Goal: Task Accomplishment & Management: Manage account settings

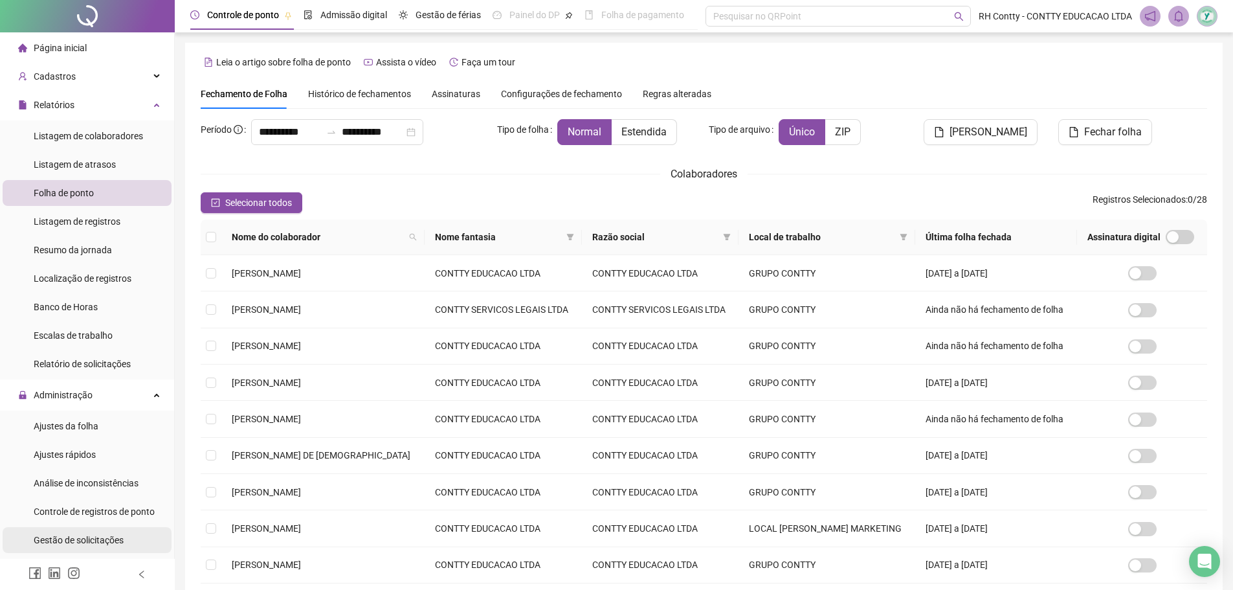
click at [113, 536] on span "Gestão de solicitações" at bounding box center [79, 540] width 90 height 10
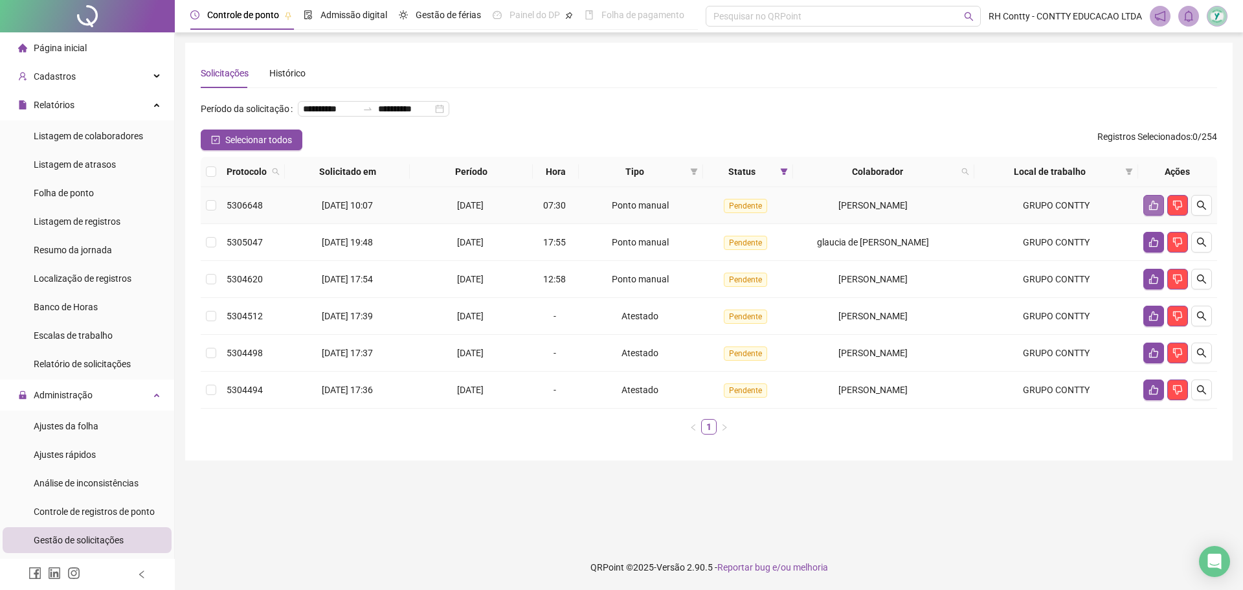
click at [1154, 210] on icon "like" at bounding box center [1153, 206] width 9 height 10
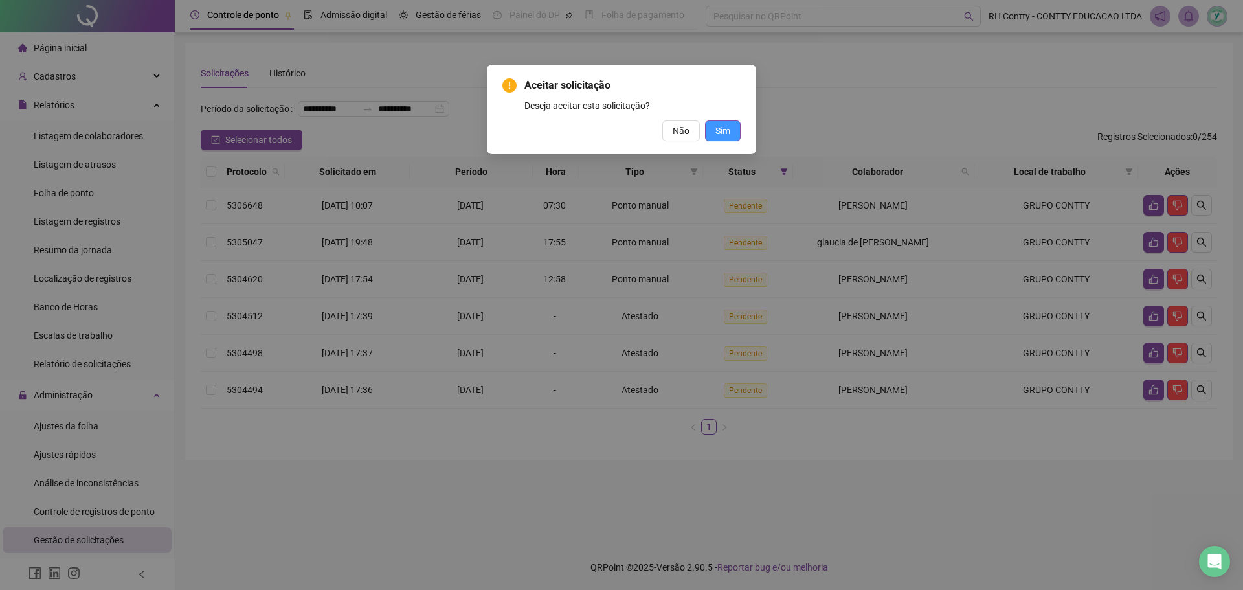
click at [722, 127] on span "Sim" at bounding box center [722, 131] width 15 height 14
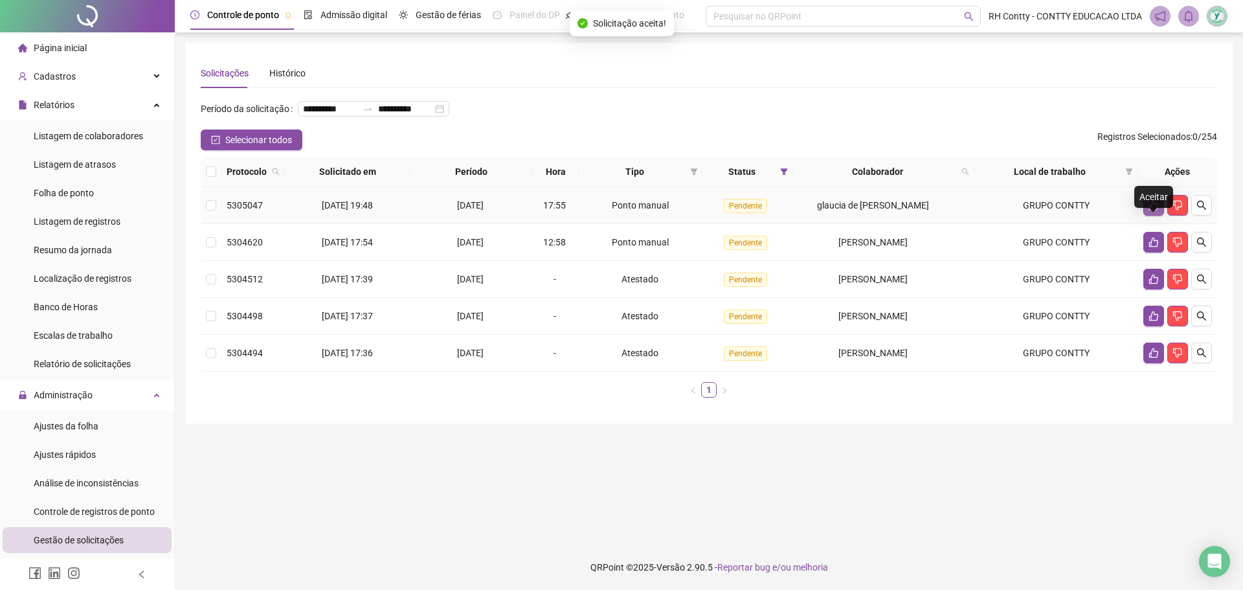
click at [1153, 210] on icon "like" at bounding box center [1153, 205] width 10 height 10
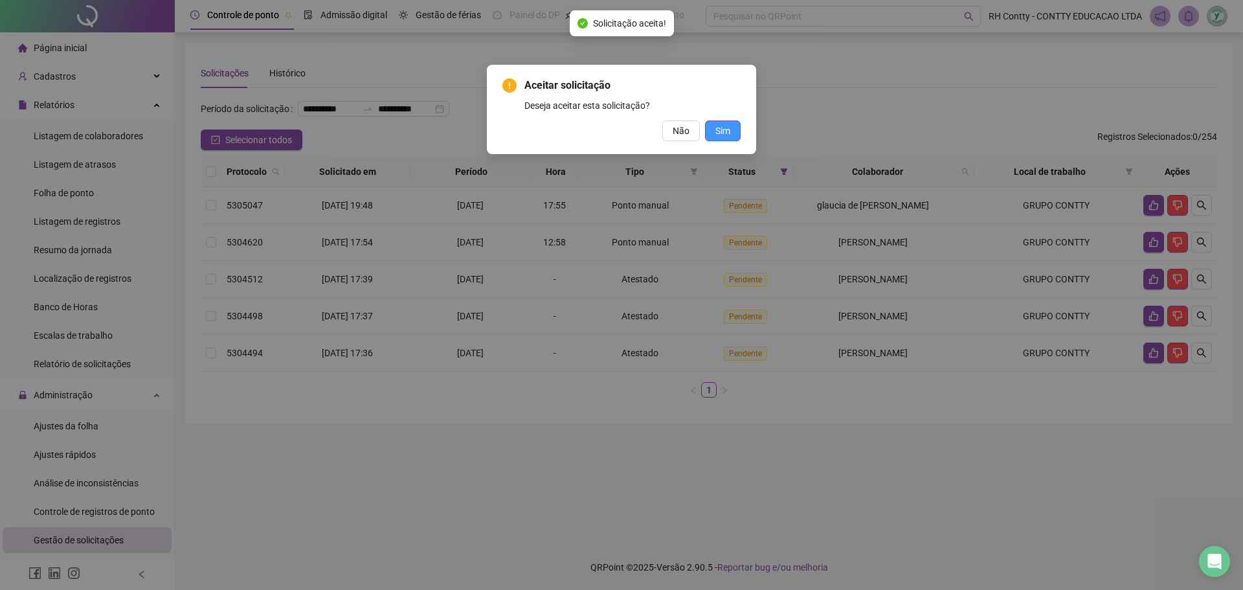
click at [726, 133] on span "Sim" at bounding box center [722, 131] width 15 height 14
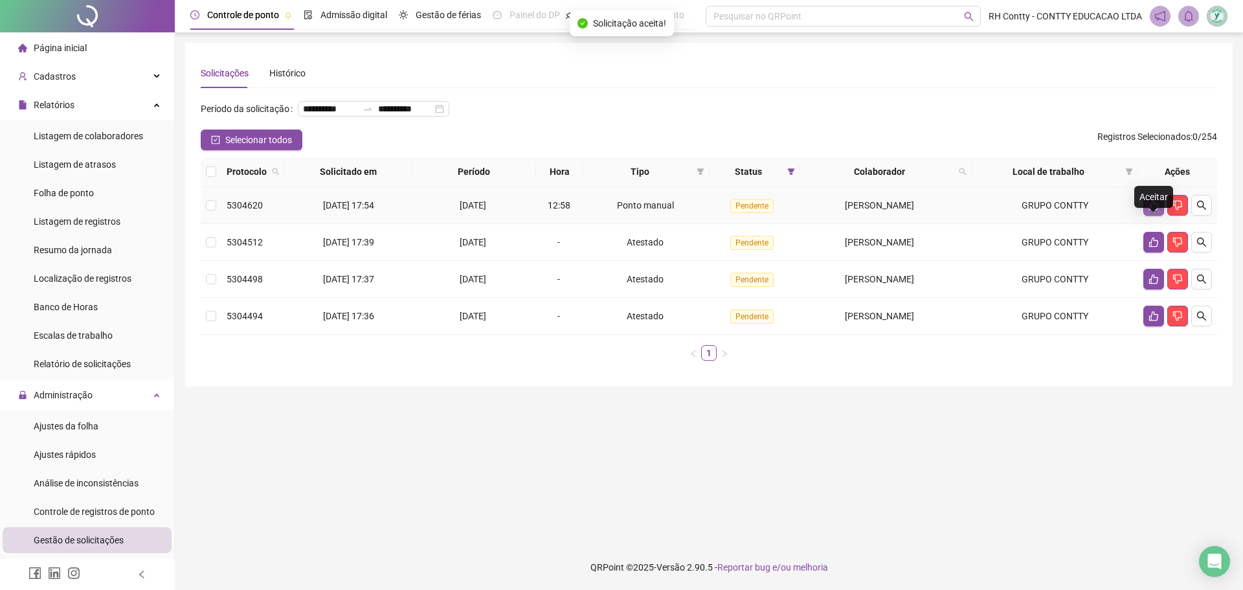
click at [1152, 210] on icon "like" at bounding box center [1153, 205] width 10 height 10
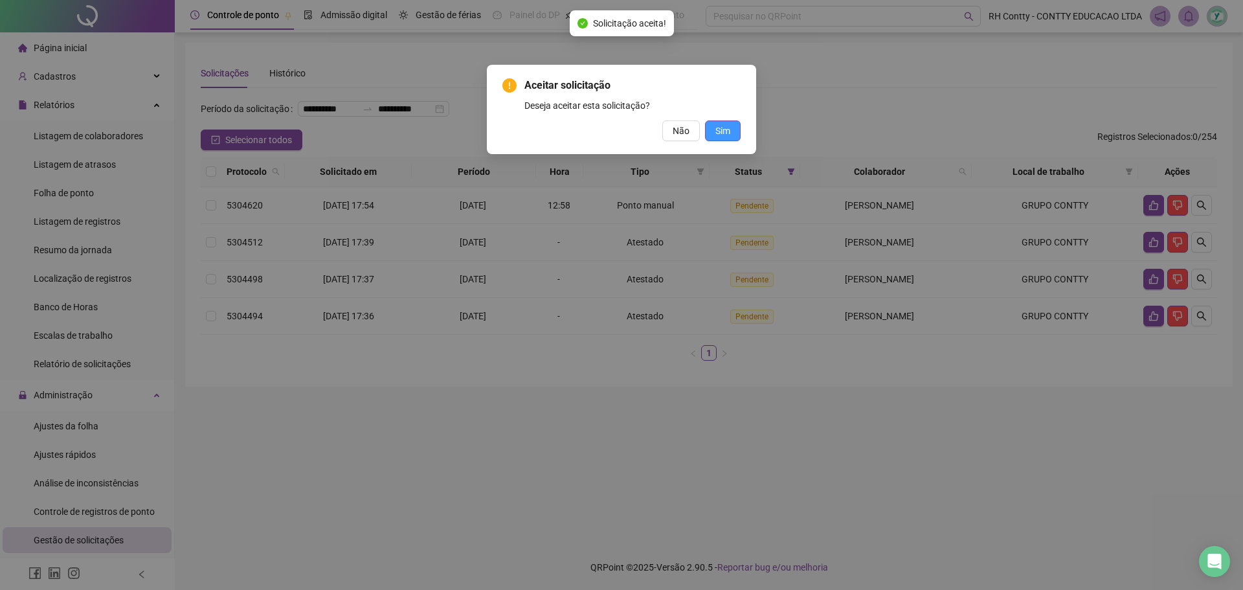
click at [728, 125] on span "Sim" at bounding box center [722, 131] width 15 height 14
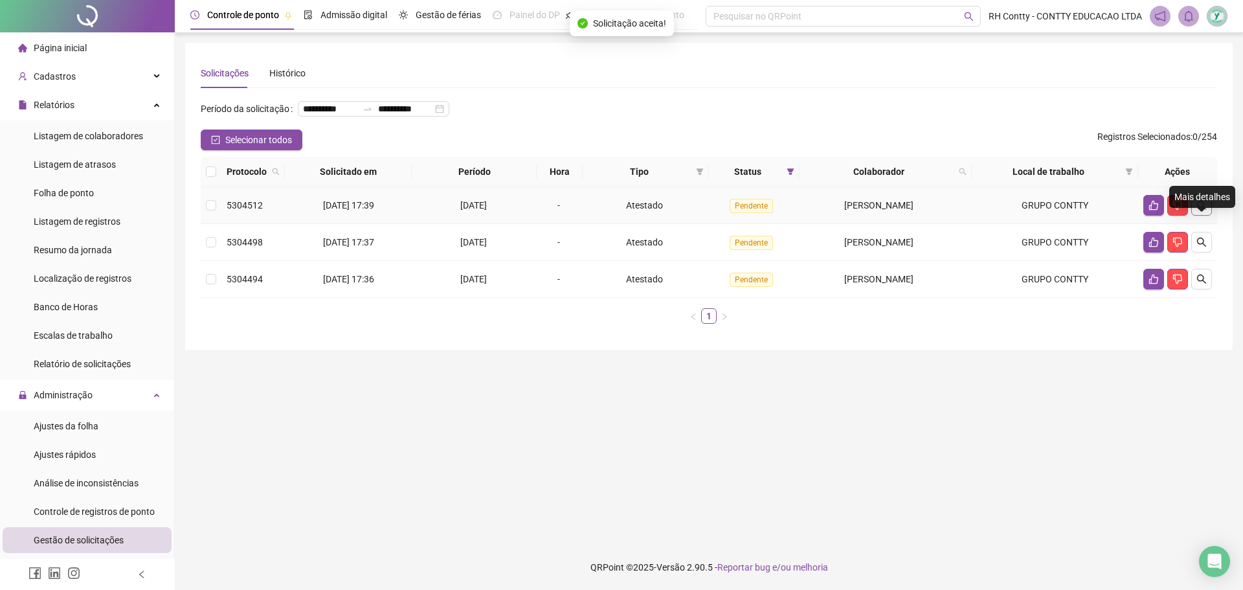
click at [1201, 210] on icon "search" at bounding box center [1201, 205] width 9 height 9
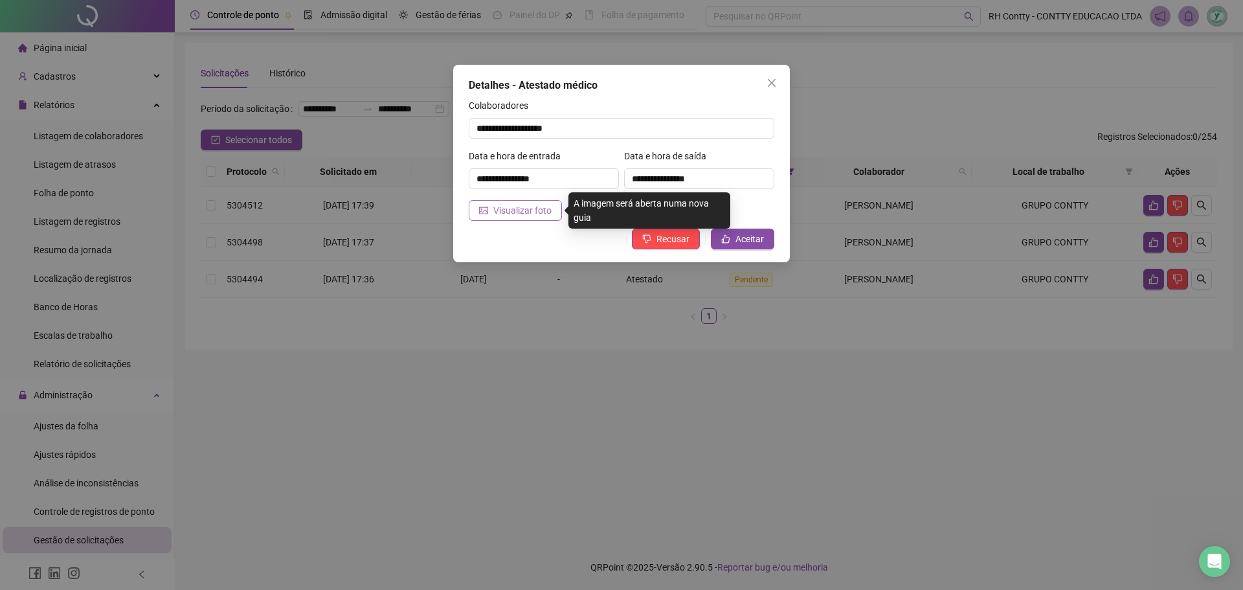
click at [521, 212] on span "Visualizar foto" at bounding box center [522, 210] width 58 height 14
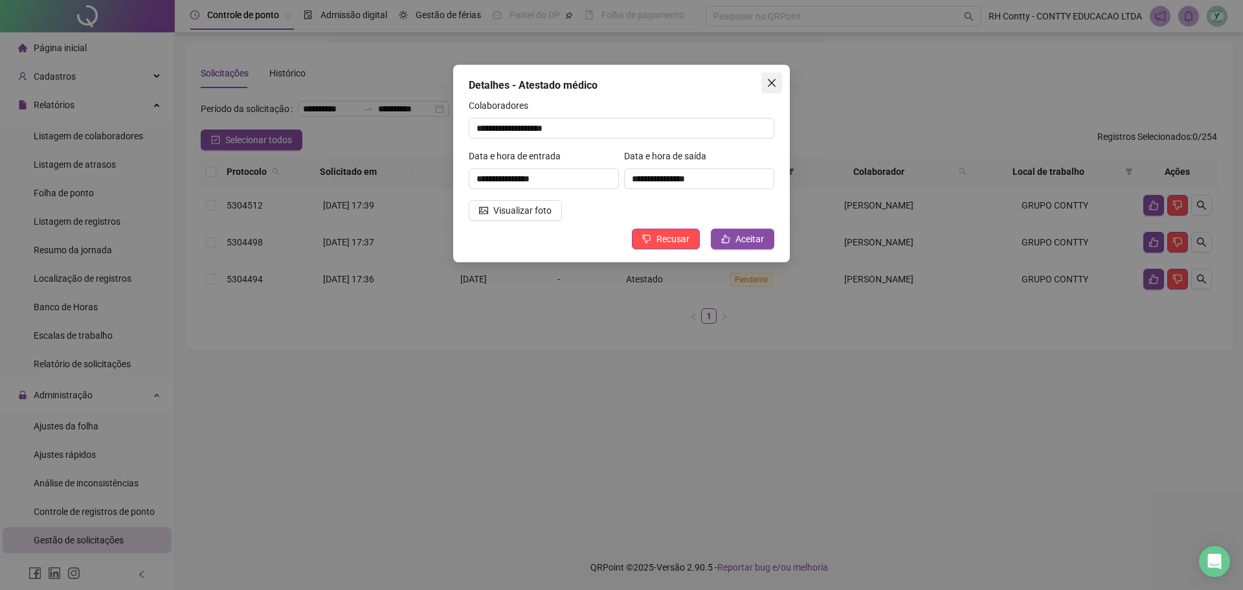
click at [773, 81] on icon "close" at bounding box center [772, 83] width 8 height 8
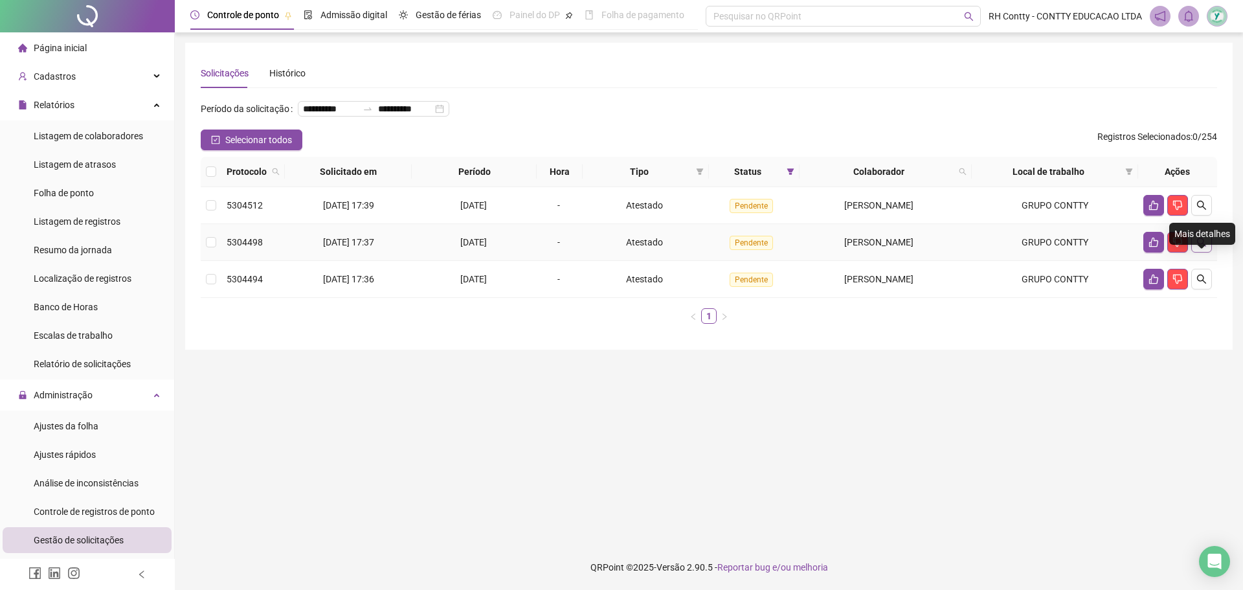
click at [1201, 247] on icon "search" at bounding box center [1201, 242] width 10 height 10
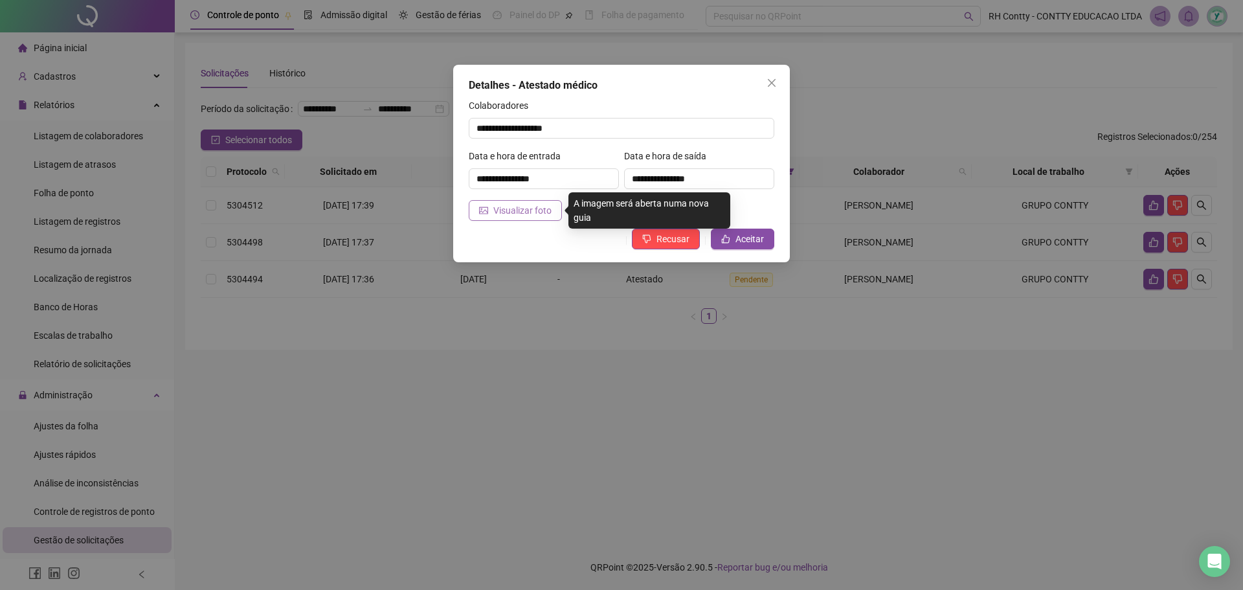
click at [517, 209] on span "Visualizar foto" at bounding box center [522, 210] width 58 height 14
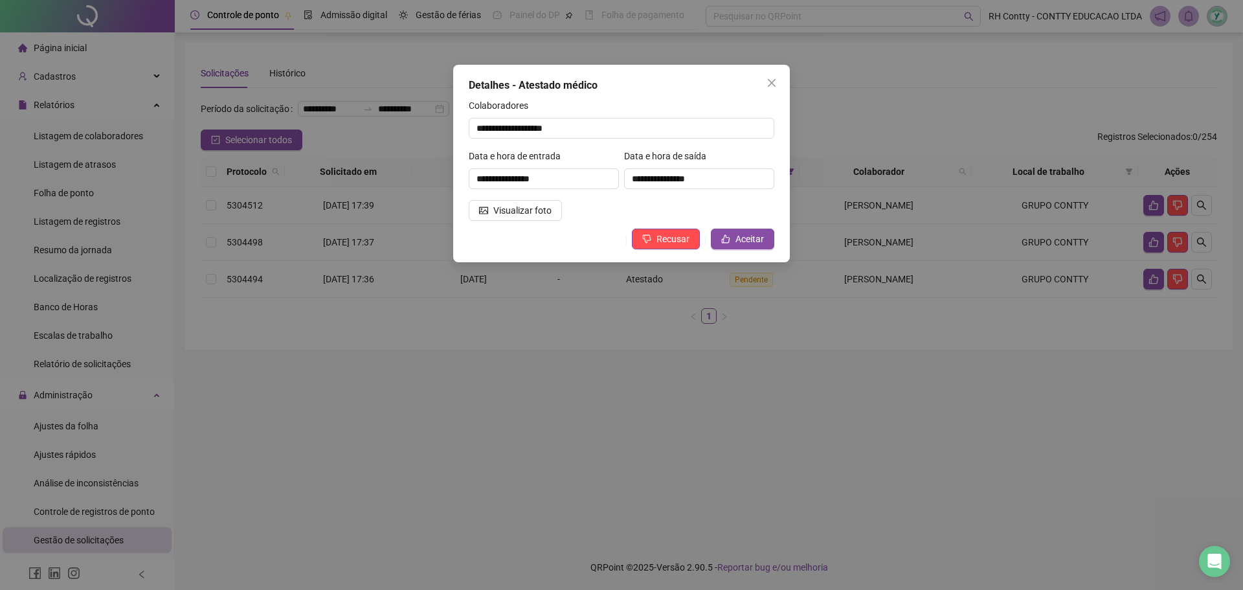
click at [771, 84] on icon "close" at bounding box center [771, 83] width 10 height 10
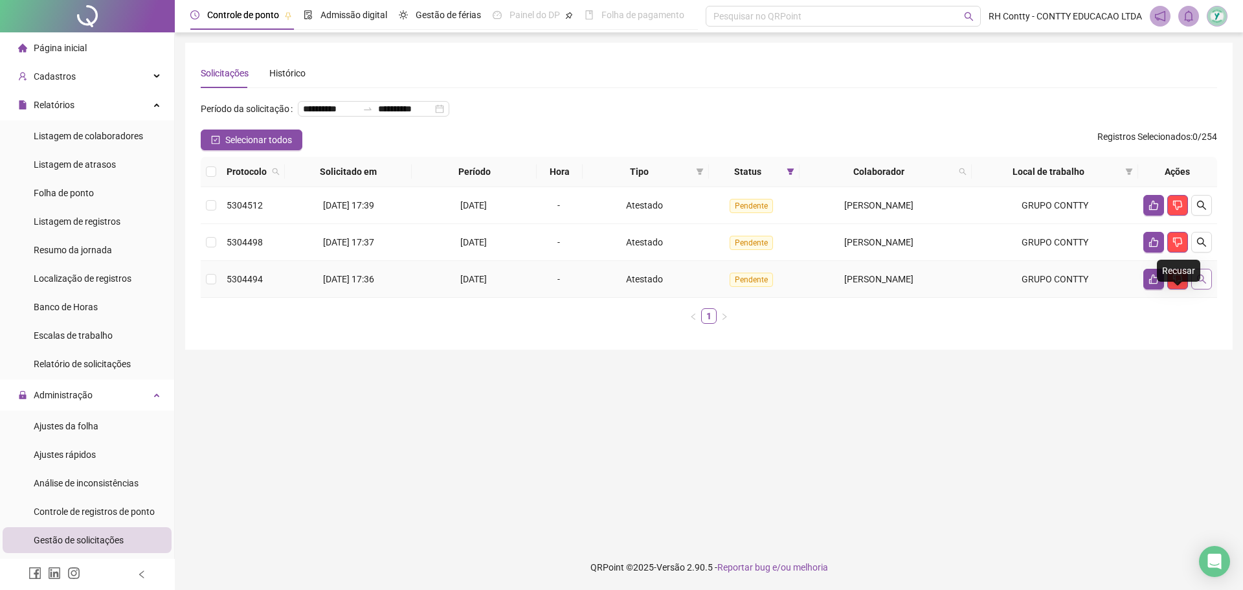
click at [1195, 289] on button "button" at bounding box center [1201, 279] width 21 height 21
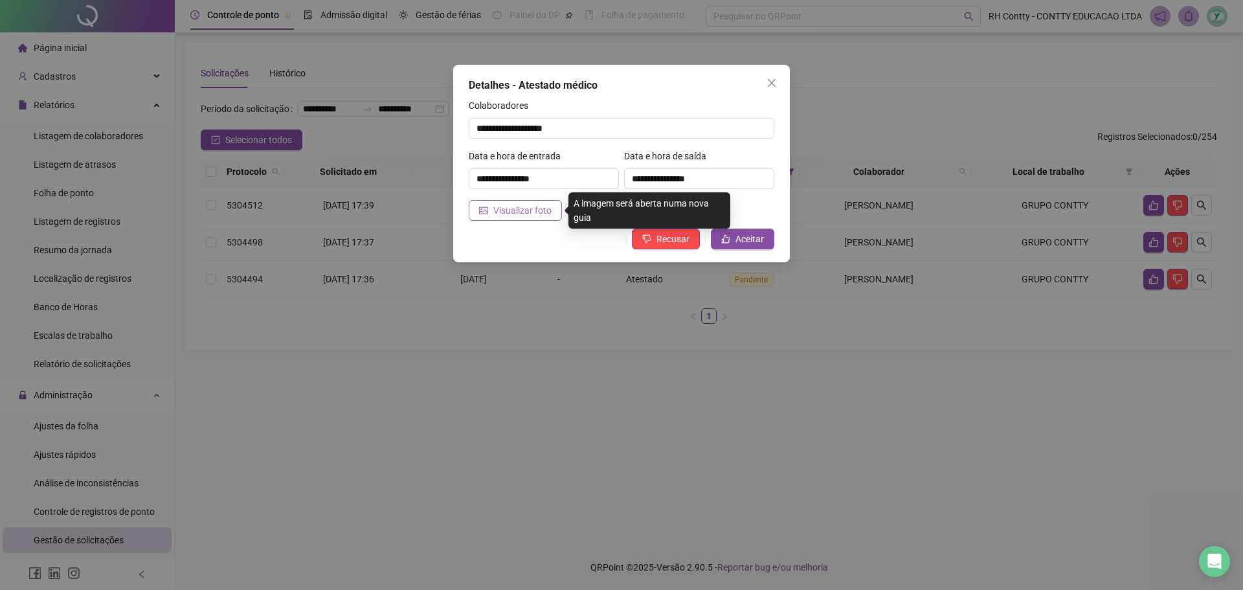
click at [538, 206] on span "Visualizar foto" at bounding box center [522, 210] width 58 height 14
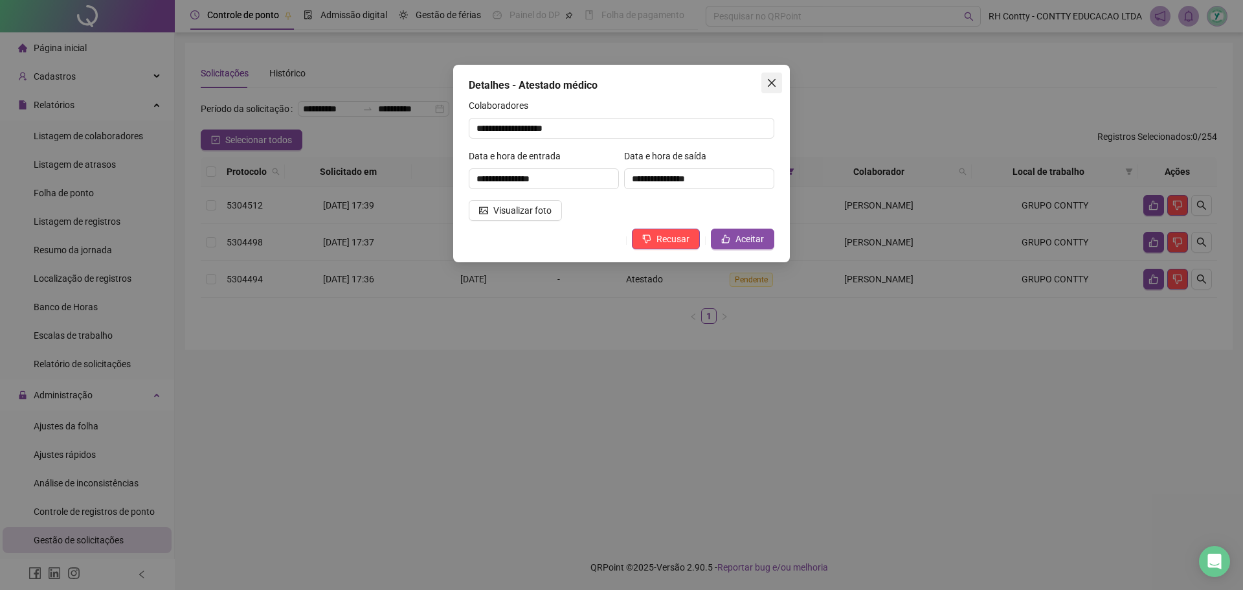
click at [772, 83] on icon "close" at bounding box center [772, 83] width 8 height 8
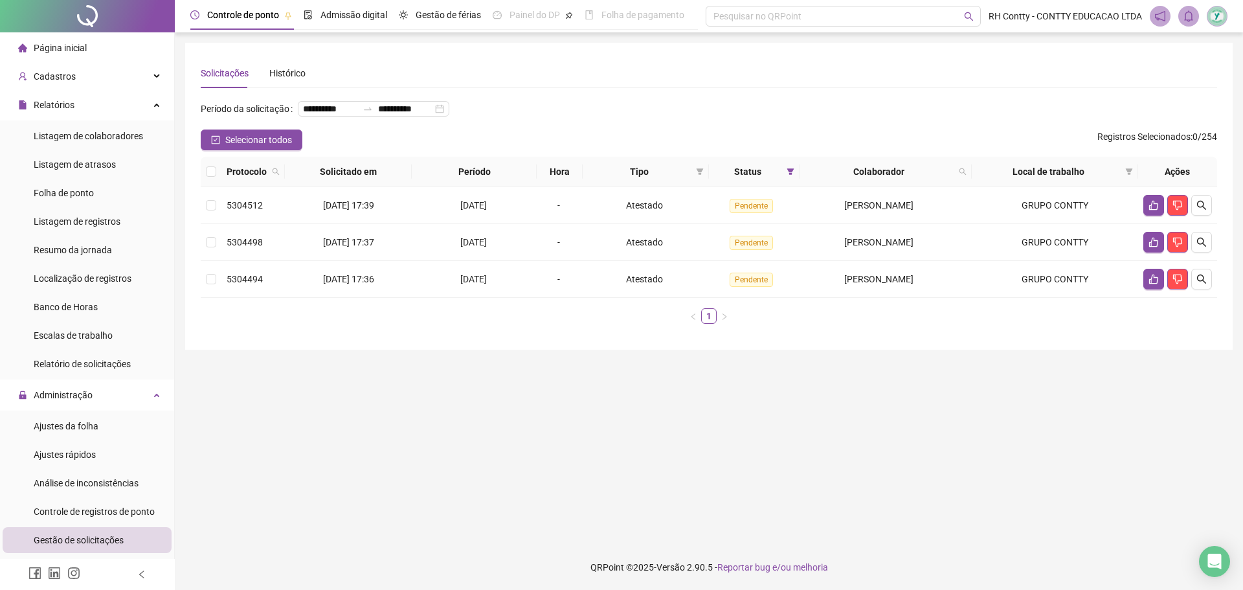
click at [783, 88] on div "**********" at bounding box center [709, 196] width 1016 height 276
click at [1178, 284] on icon "dislike" at bounding box center [1177, 279] width 10 height 10
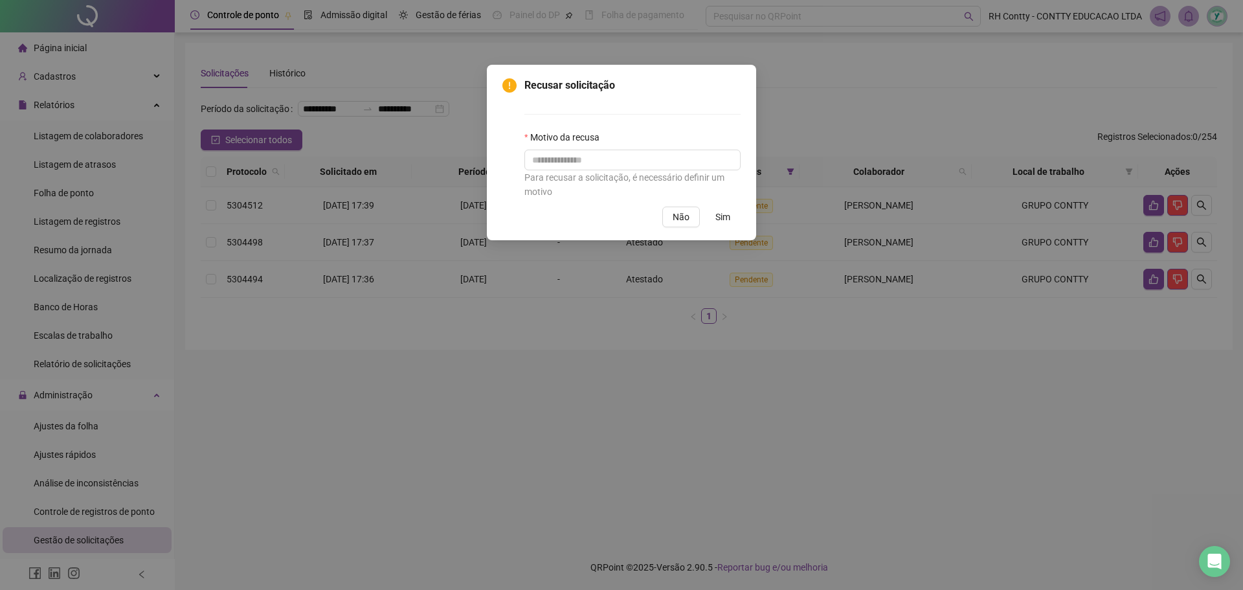
click at [849, 494] on div "Recusar solicitação Motivo da recusa Para recusar a solicitação, é necessário d…" at bounding box center [621, 295] width 1243 height 590
click at [694, 220] on button "Não" at bounding box center [681, 216] width 38 height 21
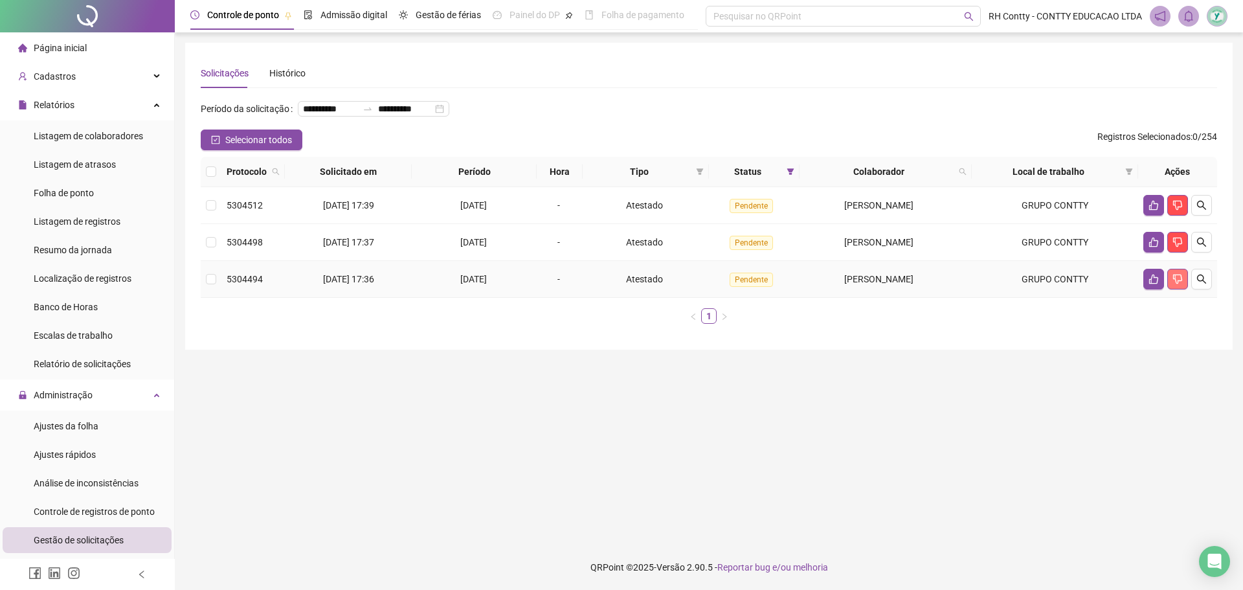
click at [1175, 284] on icon "dislike" at bounding box center [1177, 279] width 10 height 10
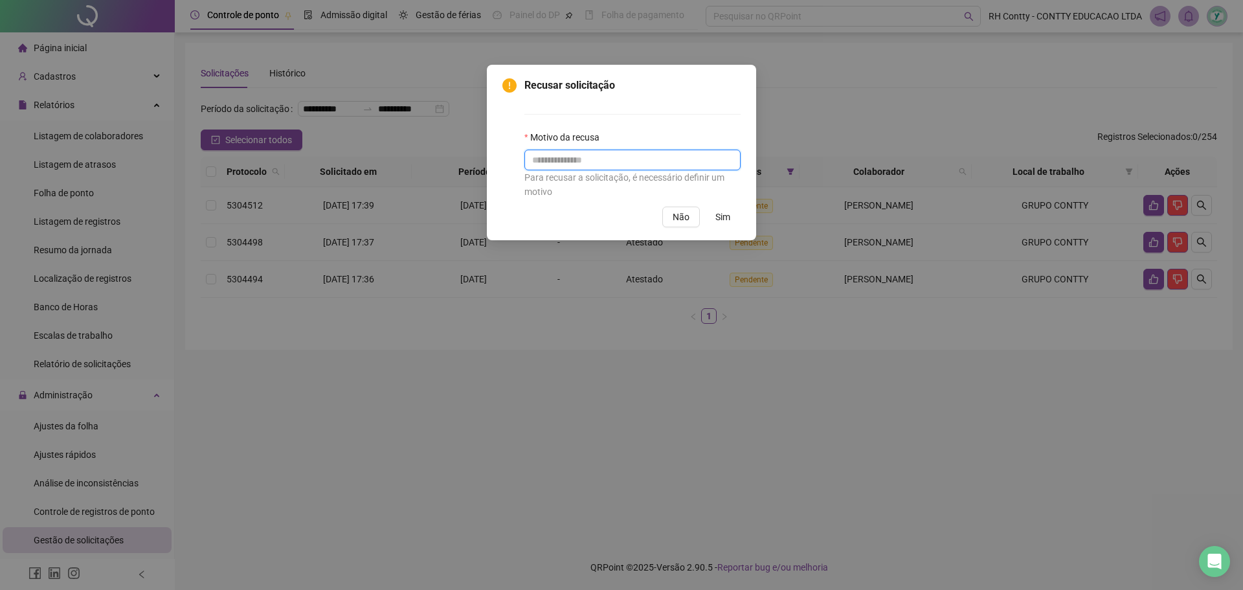
click at [687, 162] on input "text" at bounding box center [632, 160] width 216 height 21
type input "**********"
click at [722, 216] on span "Sim" at bounding box center [722, 217] width 15 height 14
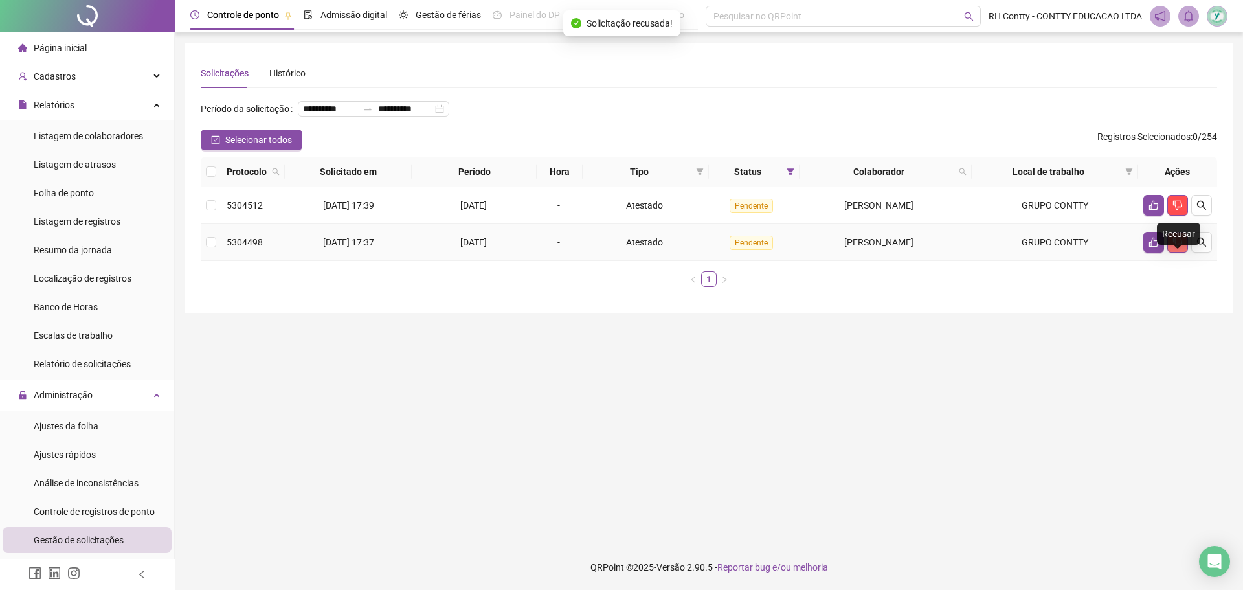
click at [1179, 247] on icon "dislike" at bounding box center [1177, 242] width 10 height 10
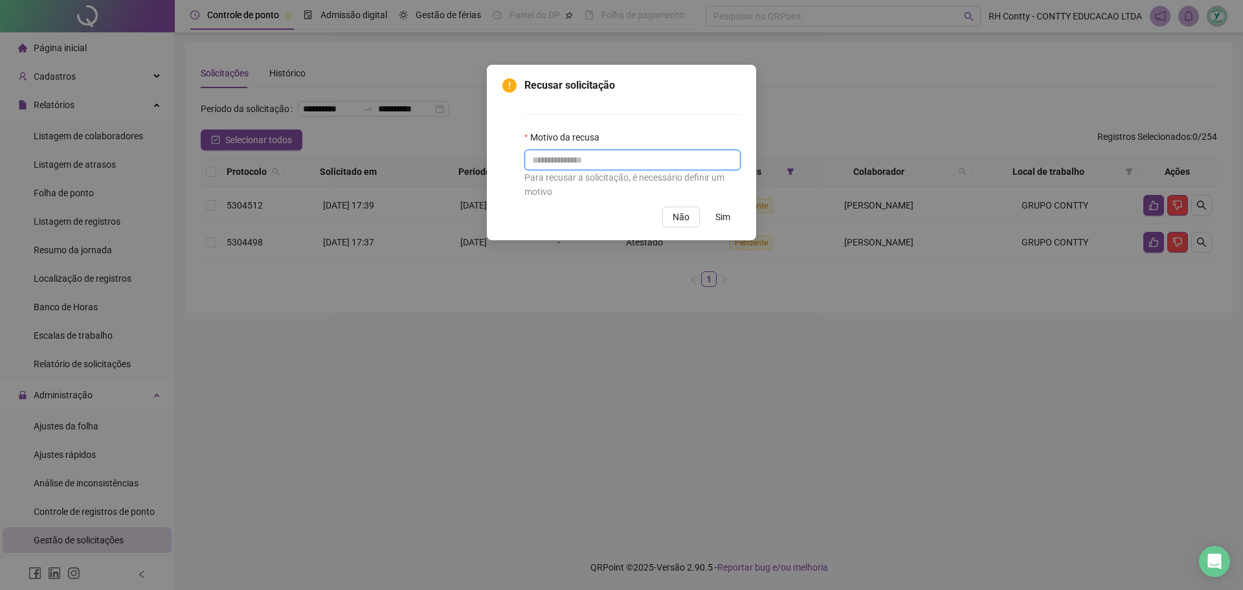
click at [686, 161] on input "text" at bounding box center [632, 160] width 216 height 21
type input "*******"
click at [680, 219] on span "Não" at bounding box center [680, 217] width 17 height 14
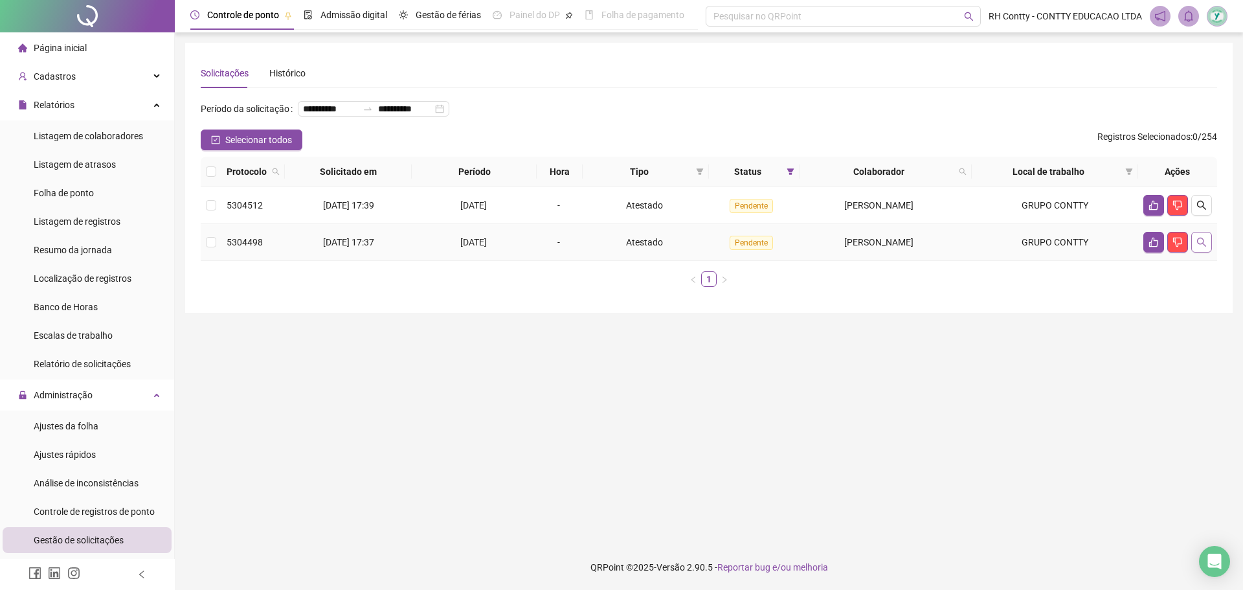
click at [1205, 247] on icon "search" at bounding box center [1201, 242] width 9 height 9
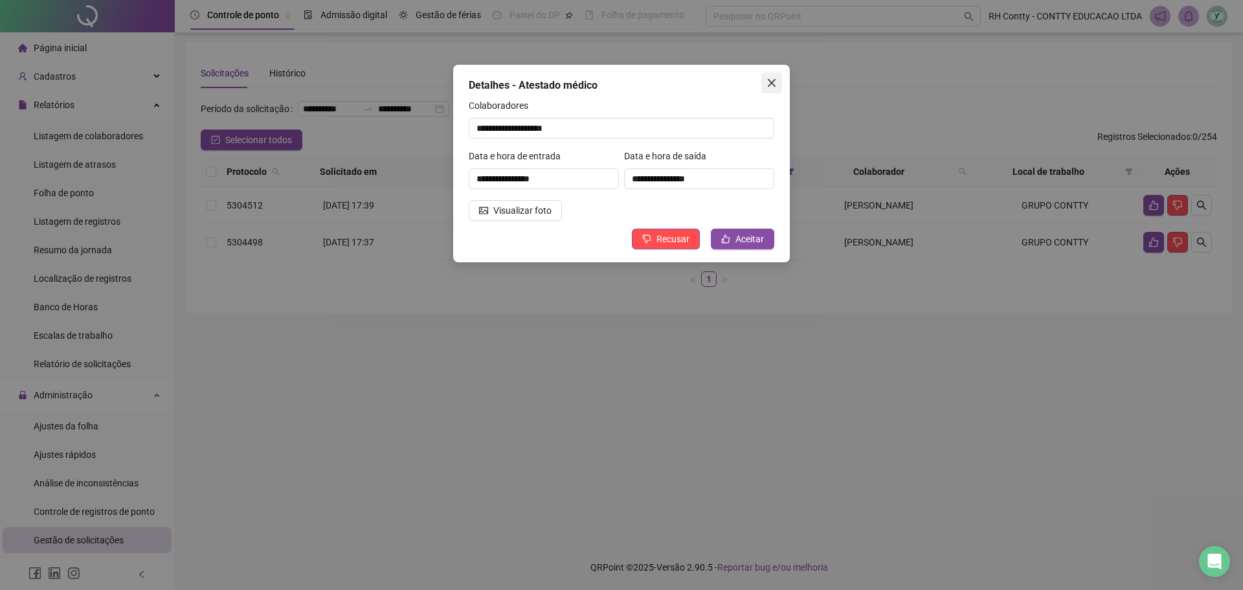
click at [775, 80] on icon "close" at bounding box center [772, 83] width 8 height 8
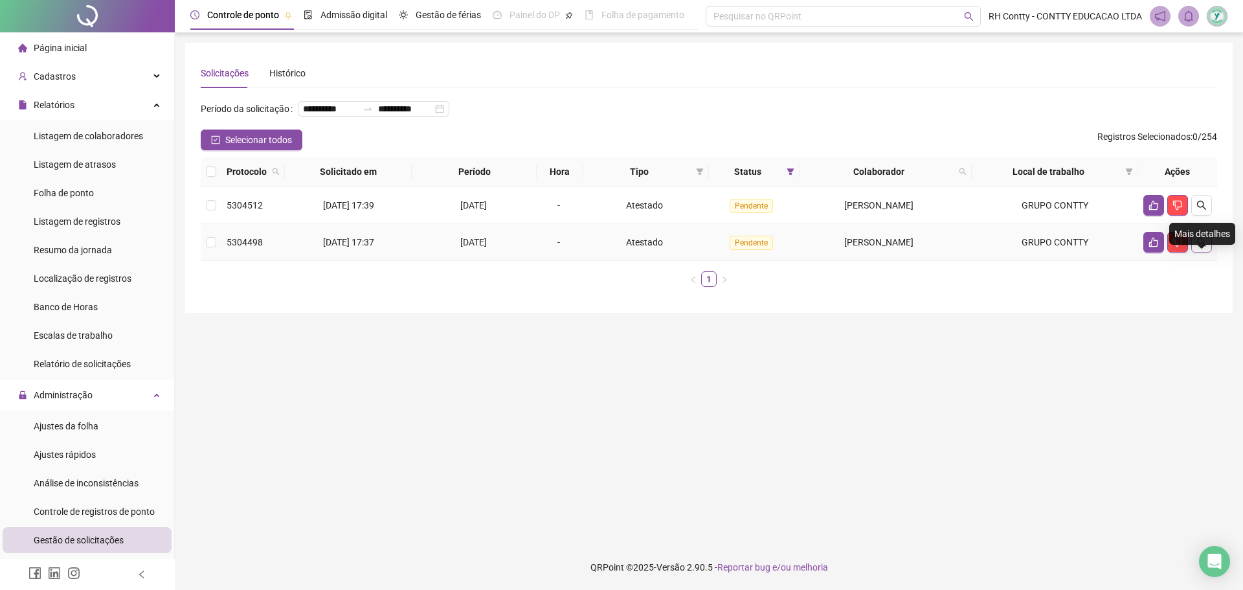
click at [1201, 247] on icon "search" at bounding box center [1201, 242] width 10 height 10
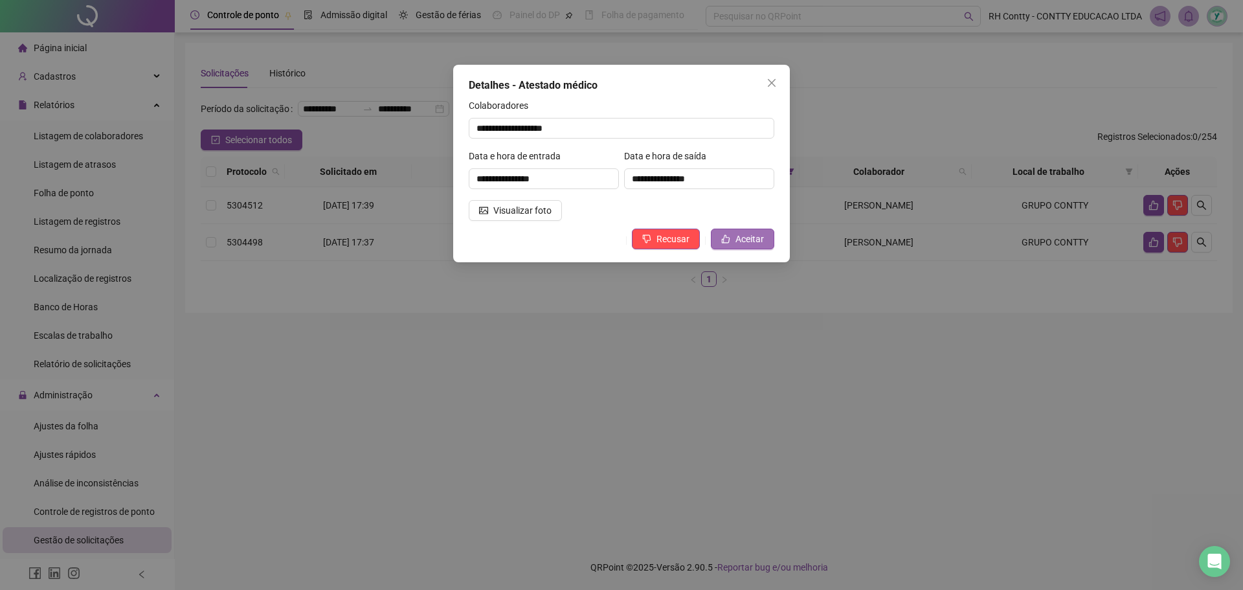
click at [738, 234] on span "Aceitar" at bounding box center [749, 239] width 28 height 14
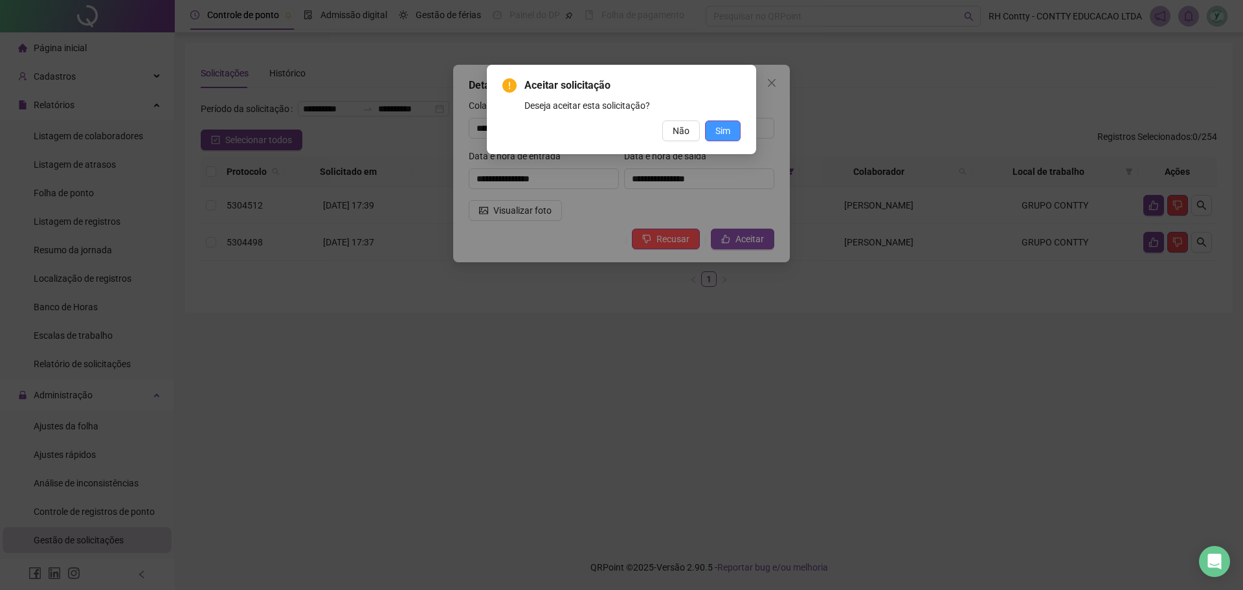
click at [730, 131] on button "Sim" at bounding box center [723, 130] width 36 height 21
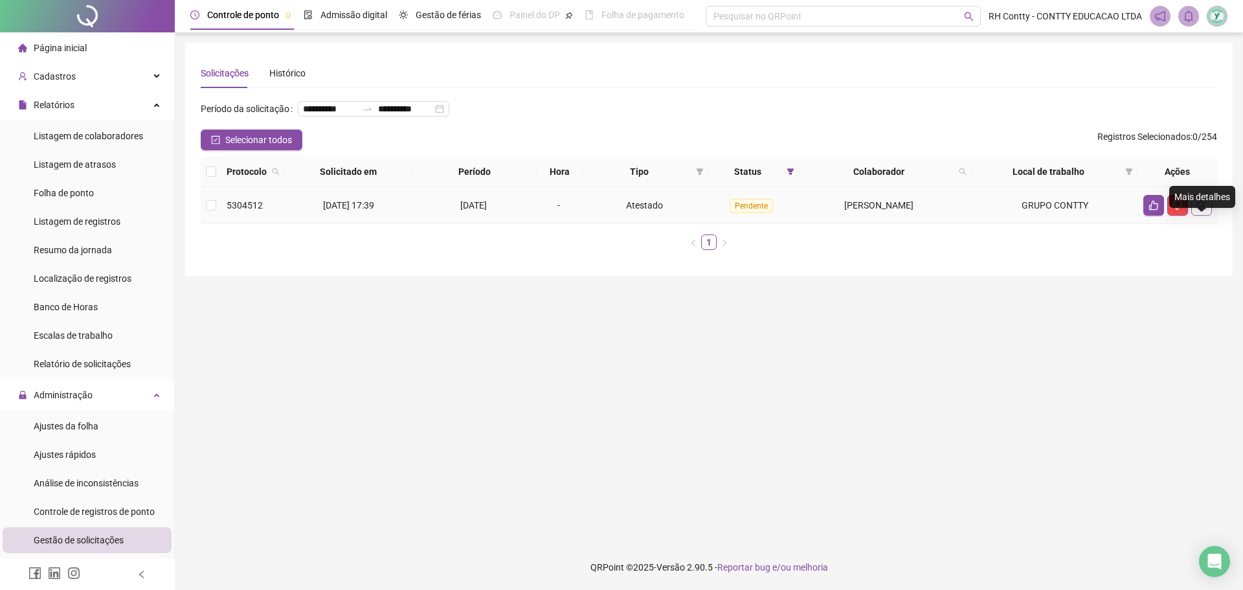
click at [1203, 210] on icon "search" at bounding box center [1201, 205] width 9 height 9
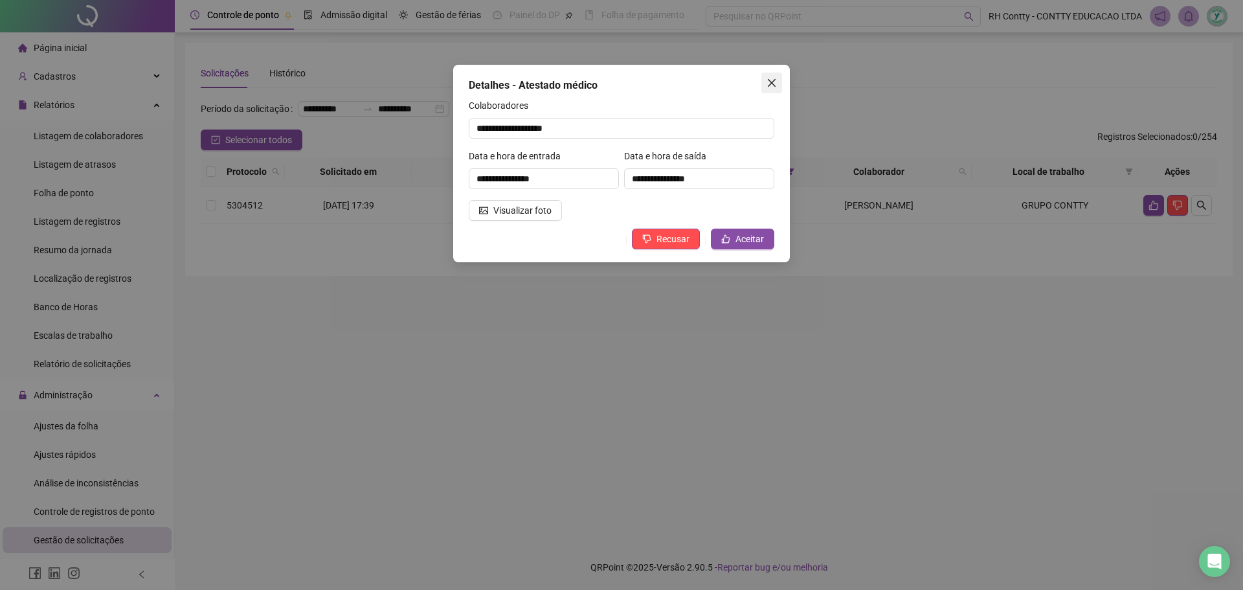
click at [776, 81] on icon "close" at bounding box center [771, 83] width 10 height 10
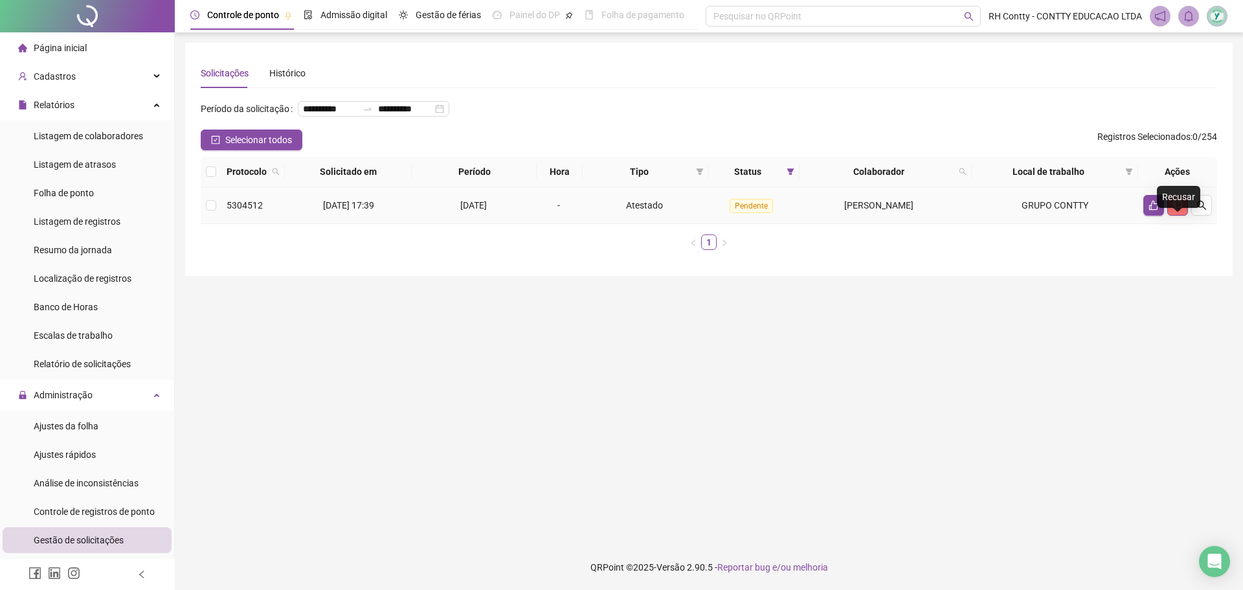
click at [1180, 210] on icon "dislike" at bounding box center [1177, 205] width 10 height 10
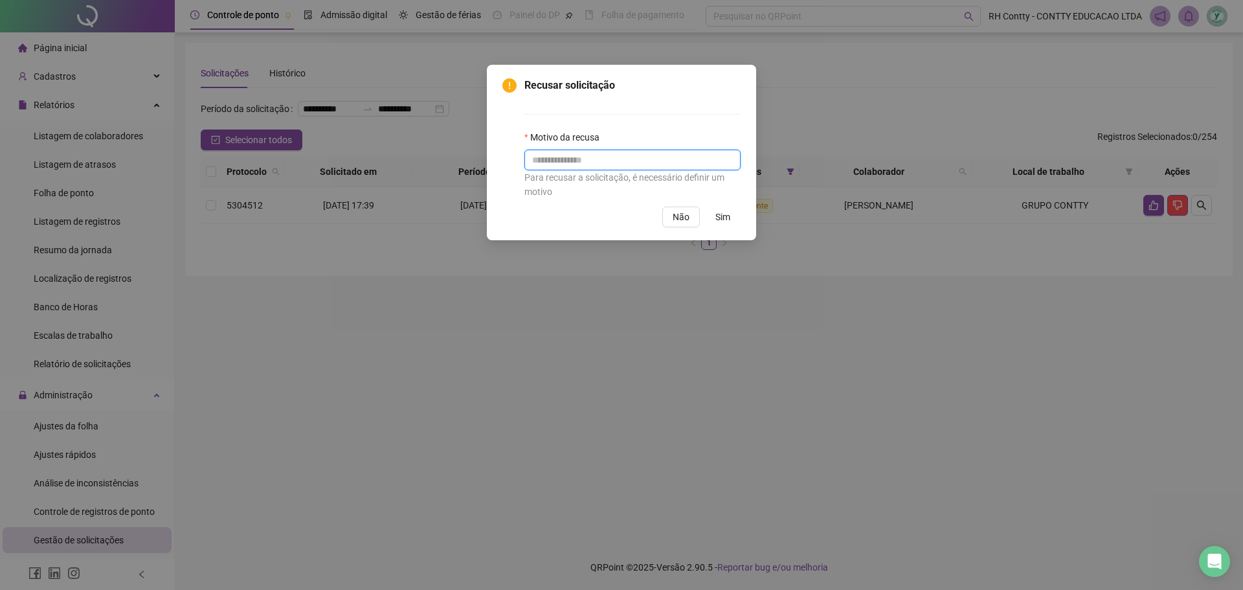
click at [656, 166] on input "text" at bounding box center [632, 160] width 216 height 21
type input "**********"
click at [725, 219] on span "Sim" at bounding box center [722, 217] width 15 height 14
